Goal: Information Seeking & Learning: Learn about a topic

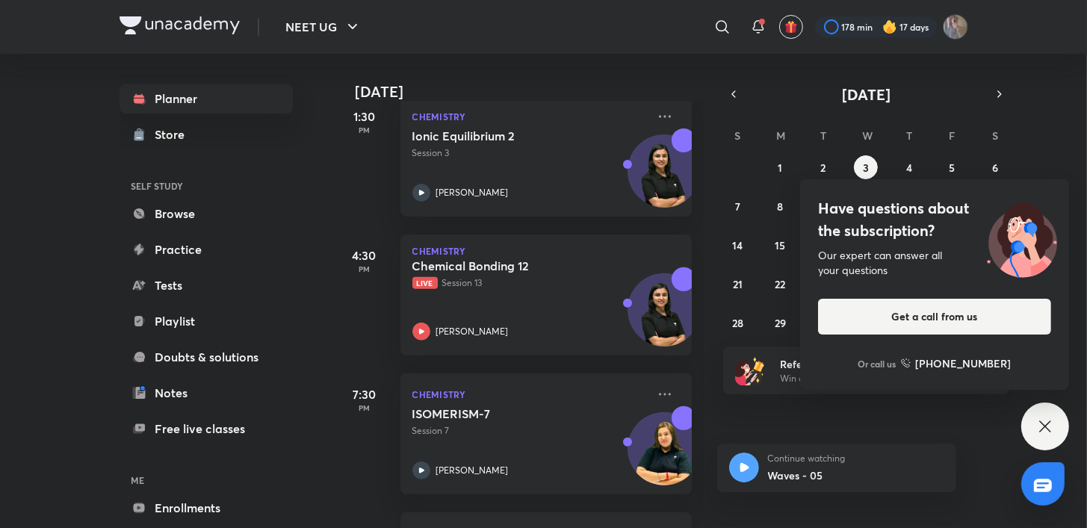
scroll to position [370, 0]
click at [1054, 431] on icon at bounding box center [1045, 427] width 18 height 18
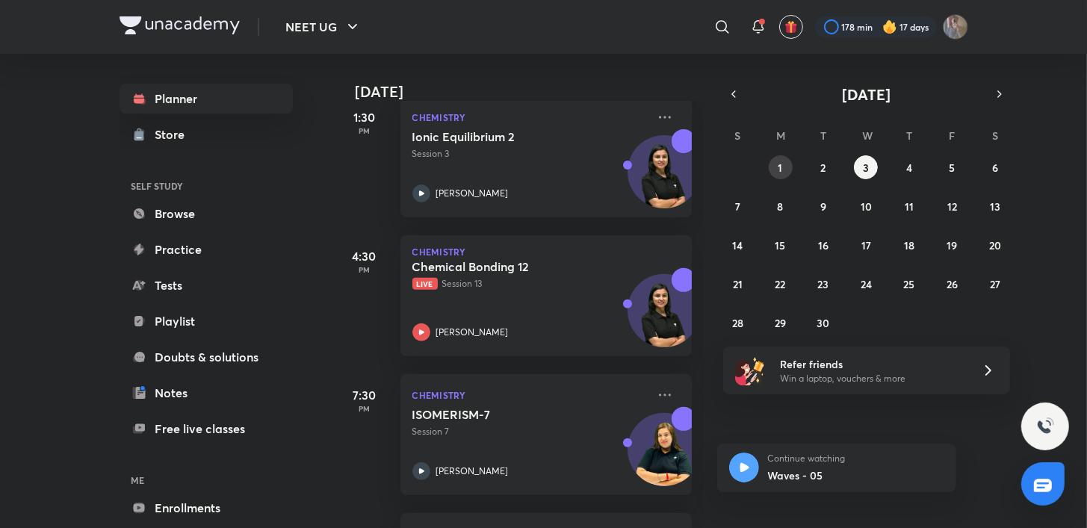
click at [782, 164] on abbr "1" at bounding box center [781, 168] width 4 height 14
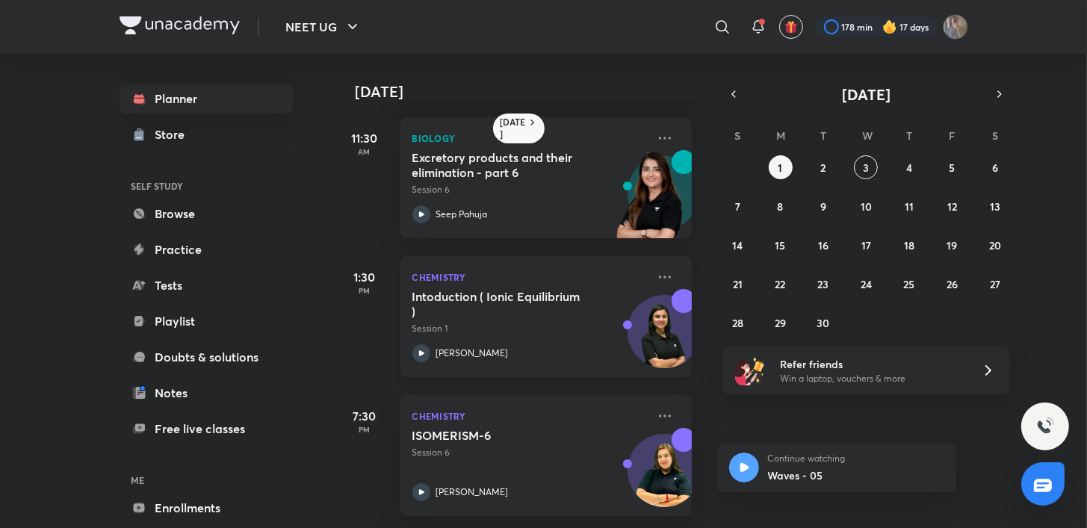
scroll to position [0, 0]
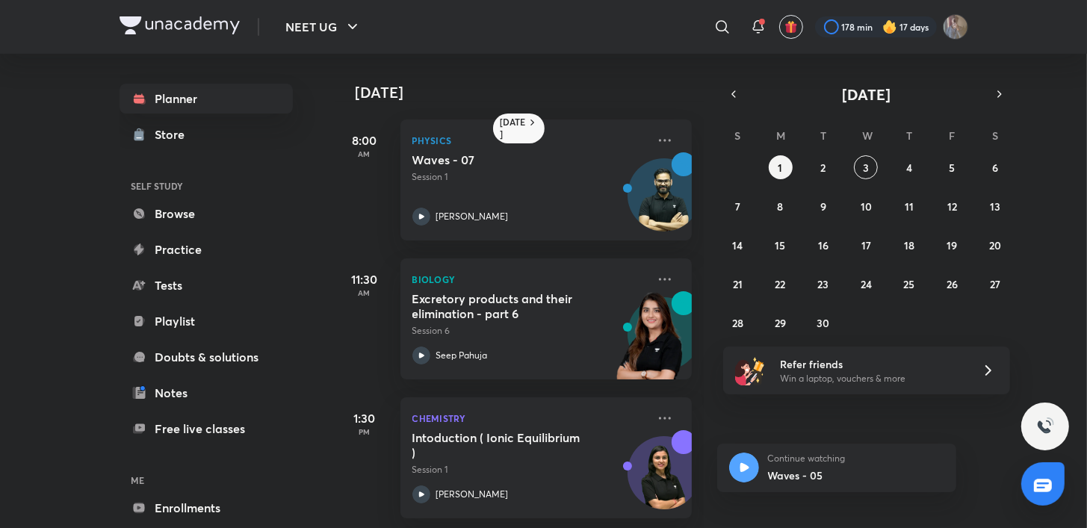
click at [742, 84] on div "[DATE]" at bounding box center [866, 94] width 287 height 21
click at [731, 105] on div "[DATE] S M T W T F S 31 1 2 3 4 5 6 7 8 9 10 11 12 13 14 15 16 17 18 19 20 21 2…" at bounding box center [866, 209] width 287 height 251
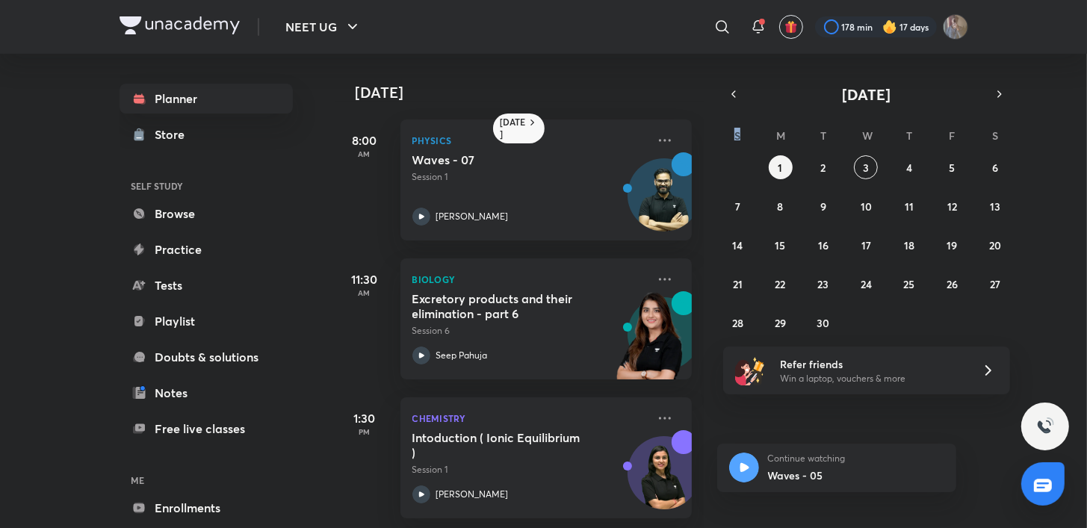
click at [731, 105] on div "[DATE] S M T W T F S 31 1 2 3 4 5 6 7 8 9 10 11 12 13 14 15 16 17 18 19 20 21 2…" at bounding box center [866, 209] width 287 height 251
drag, startPoint x: 731, startPoint y: 105, endPoint x: 725, endPoint y: 92, distance: 14.0
click at [725, 92] on button "button" at bounding box center [733, 94] width 21 height 21
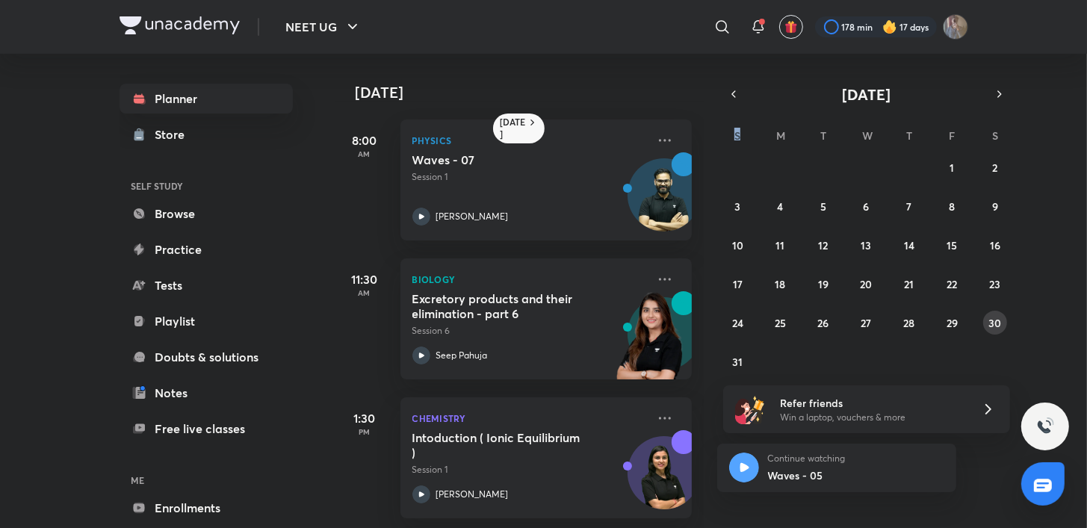
click at [984, 325] on button "30" at bounding box center [995, 323] width 24 height 24
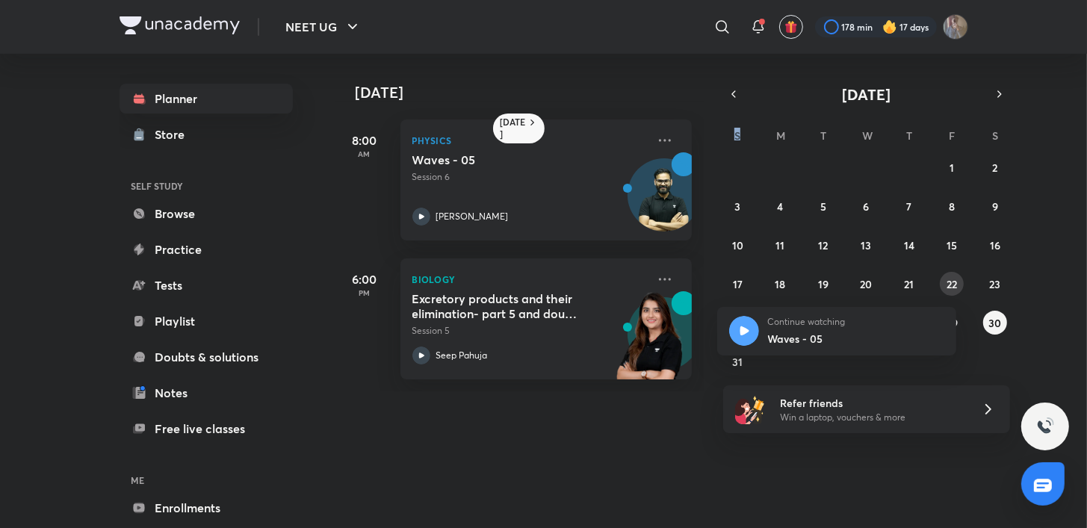
click at [951, 282] on abbr "22" at bounding box center [952, 284] width 10 height 14
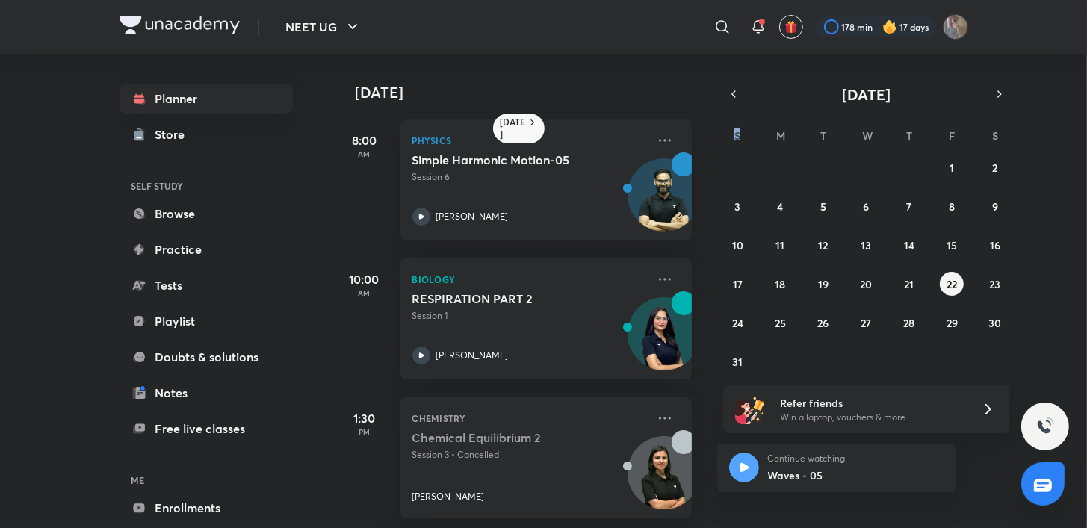
scroll to position [152, 0]
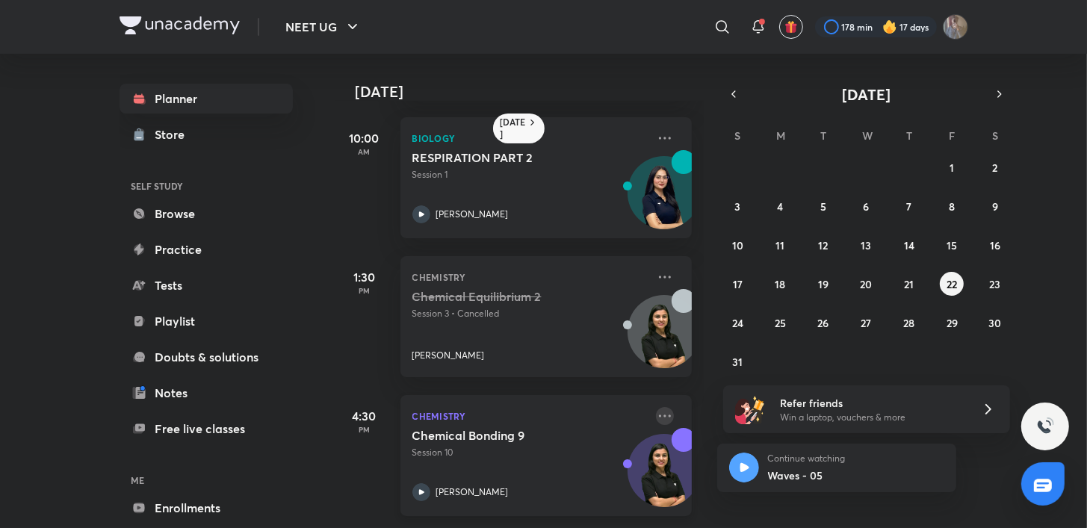
click at [656, 407] on icon at bounding box center [665, 416] width 18 height 18
click at [995, 470] on div "[DATE] 8:00 AM Physics Simple Harmonic Motion-05 Session 6 [PERSON_NAME] 10:00 …" at bounding box center [710, 291] width 750 height 475
click at [746, 324] on button "24" at bounding box center [738, 323] width 24 height 24
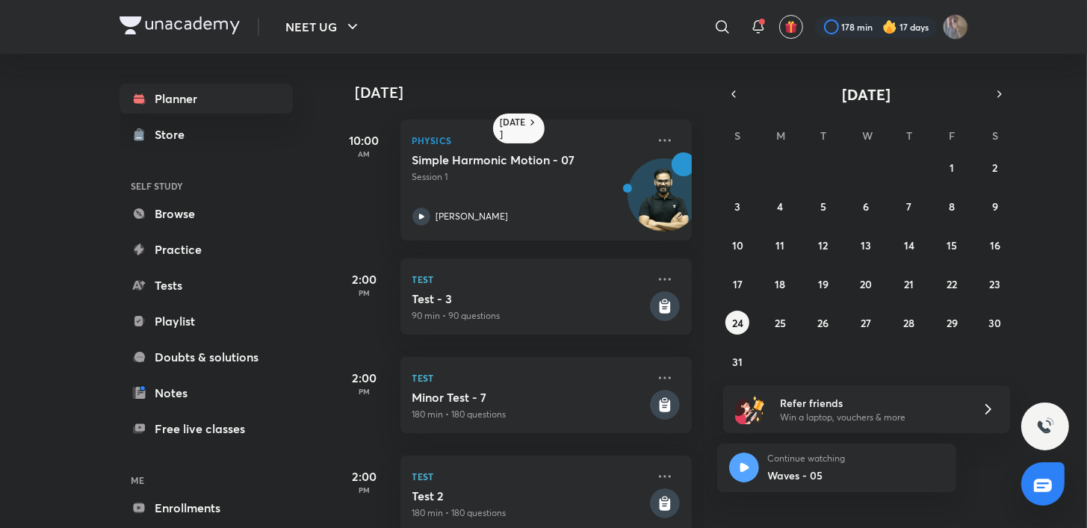
scroll to position [327, 0]
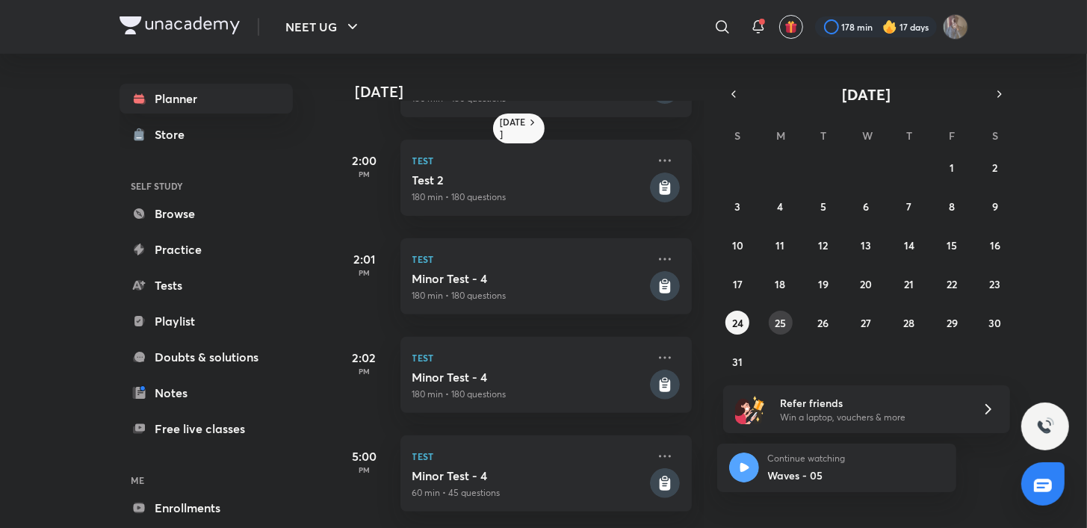
click at [791, 328] on div "27 28 29 30 31 1 2 3 4 5 6 7 8 9 10 11 12 13 14 15 16 17 18 19 20 21 22 23 24 2…" at bounding box center [866, 264] width 287 height 218
click at [791, 328] on button "25" at bounding box center [781, 323] width 24 height 24
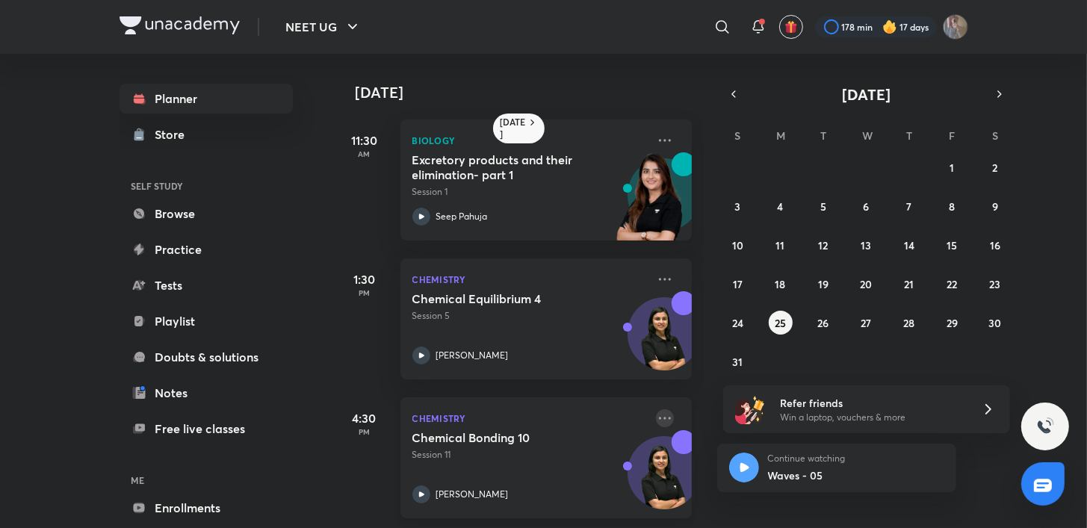
click at [657, 413] on icon at bounding box center [665, 419] width 18 height 18
click at [923, 351] on div "27 28 29 30 31 1 2 3 4 5 6 7 8 9 10 11 12 13 14 15 16 17 18 19 20 21 22 23 24 2…" at bounding box center [866, 264] width 287 height 218
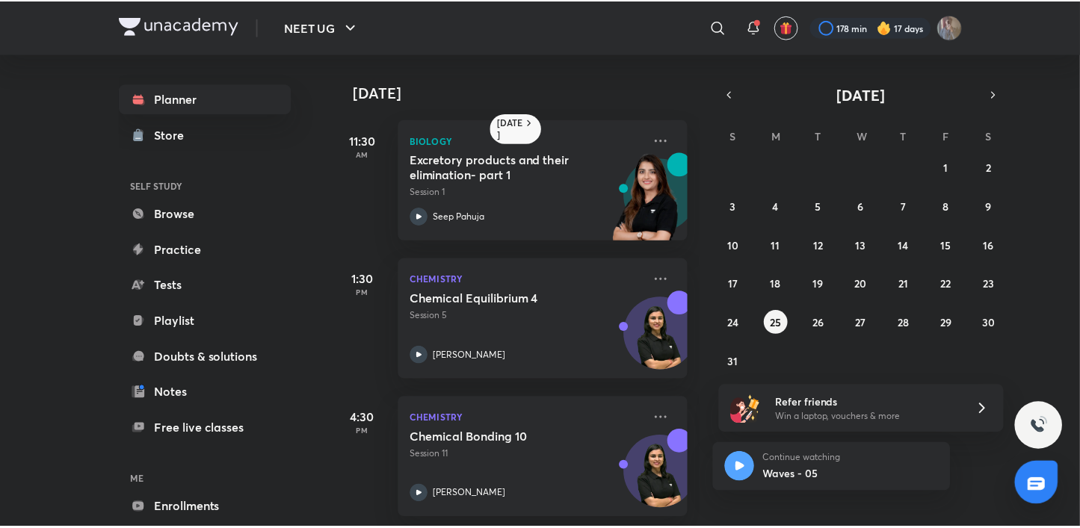
scroll to position [291, 0]
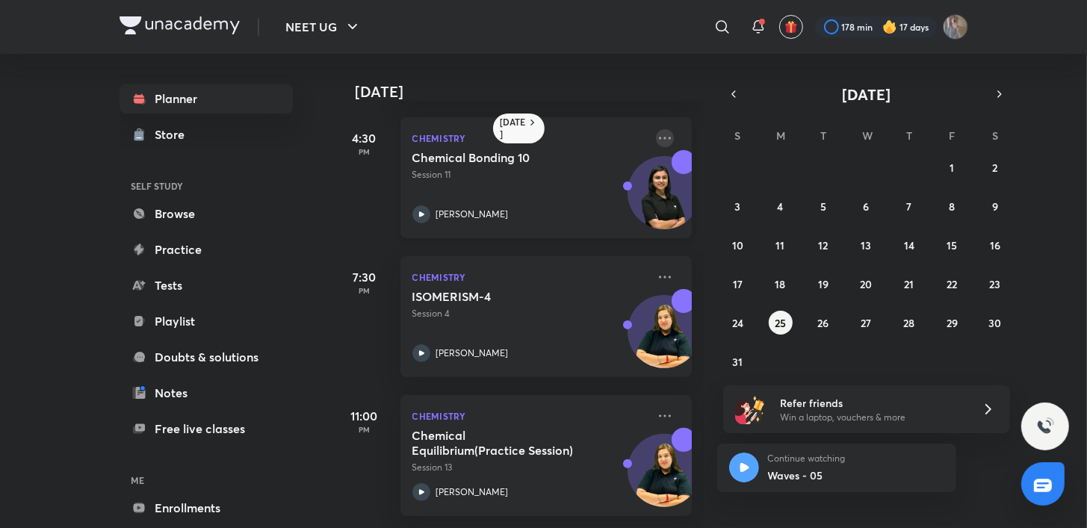
click at [659, 129] on icon at bounding box center [665, 138] width 18 height 18
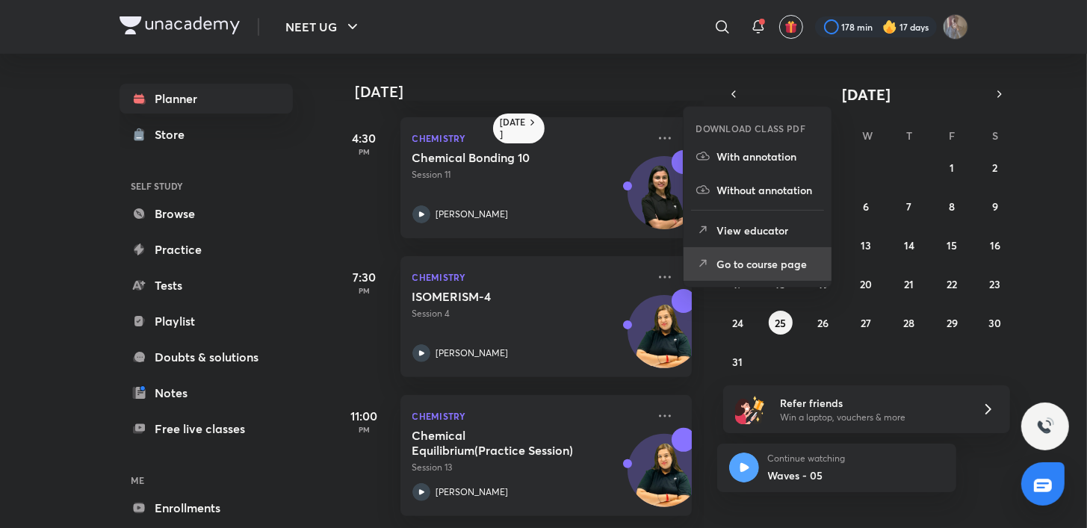
click at [745, 256] on p "Go to course page" at bounding box center [768, 264] width 103 height 16
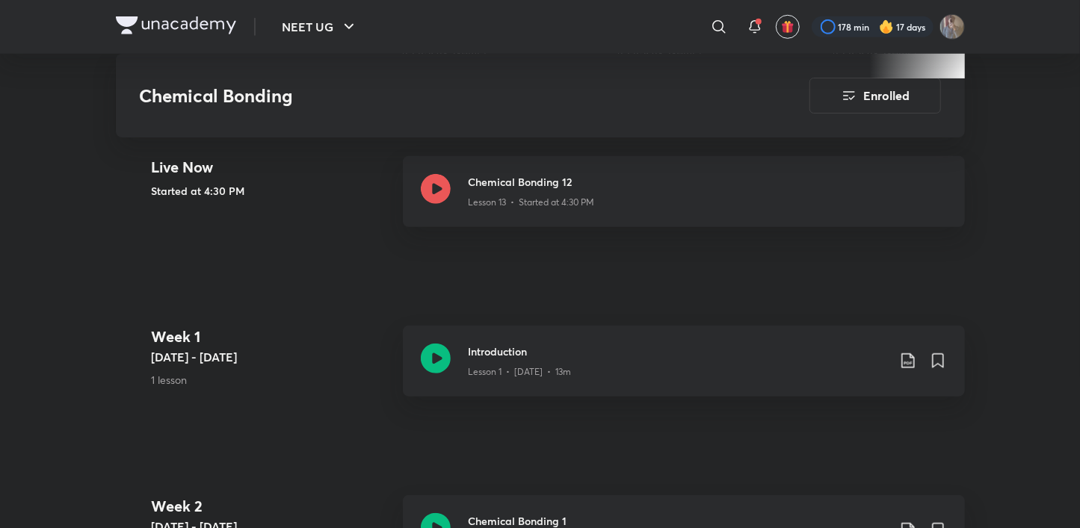
scroll to position [574, 0]
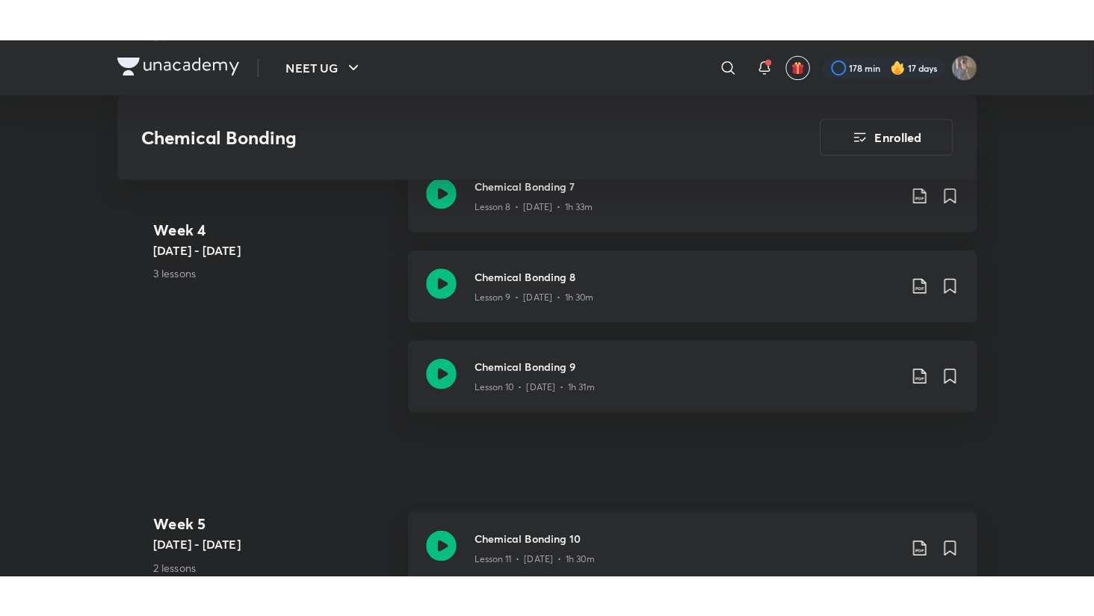
scroll to position [1645, 0]
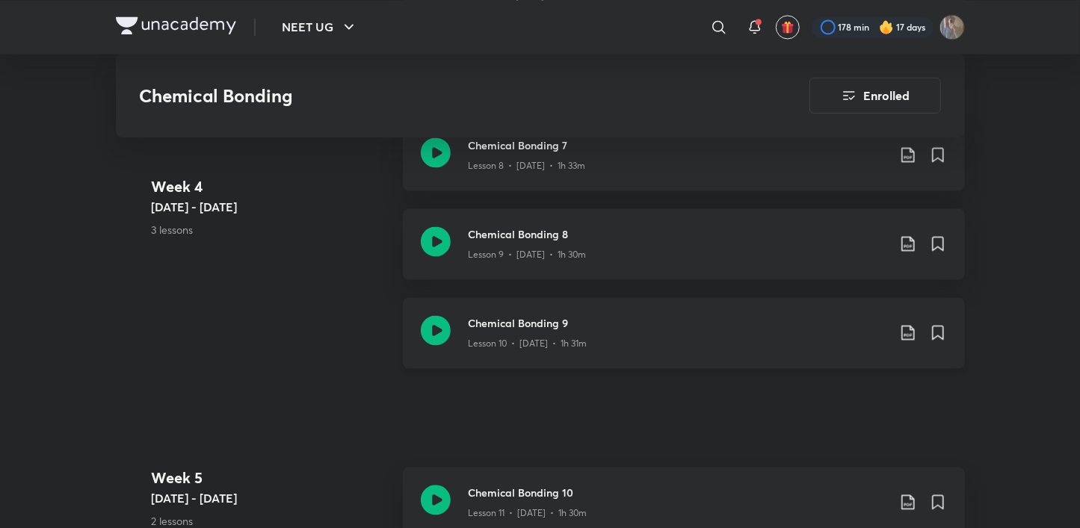
click at [433, 339] on icon at bounding box center [436, 330] width 30 height 30
